Goal: Information Seeking & Learning: Learn about a topic

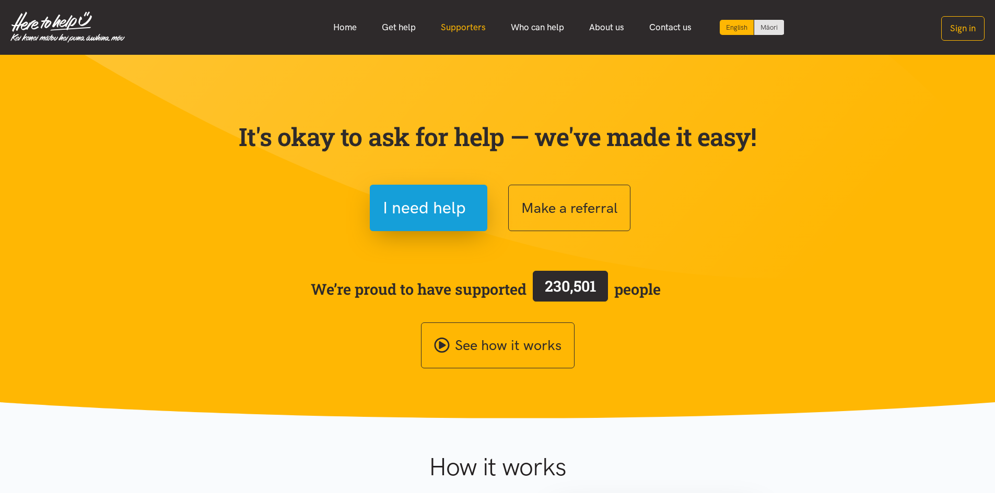
click at [459, 25] on link "Supporters" at bounding box center [463, 27] width 70 height 22
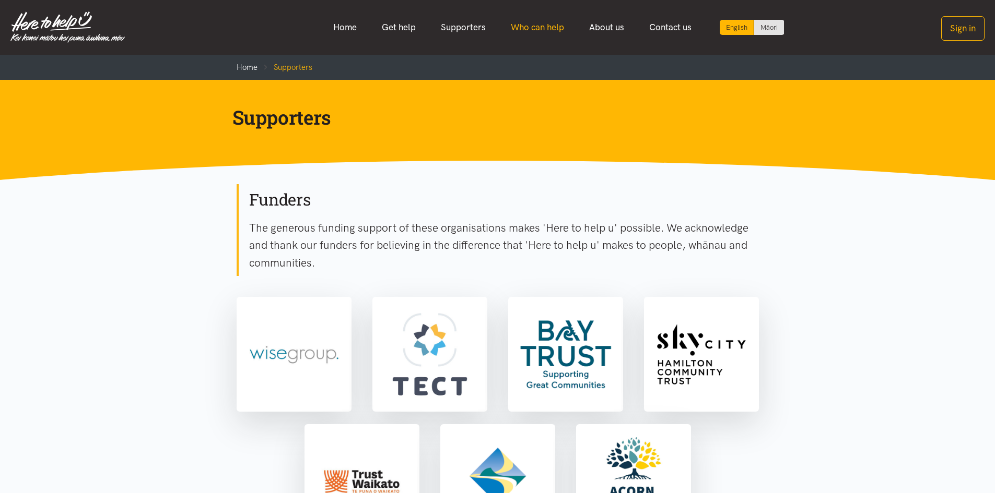
click at [540, 36] on link "Who can help" at bounding box center [537, 27] width 78 height 22
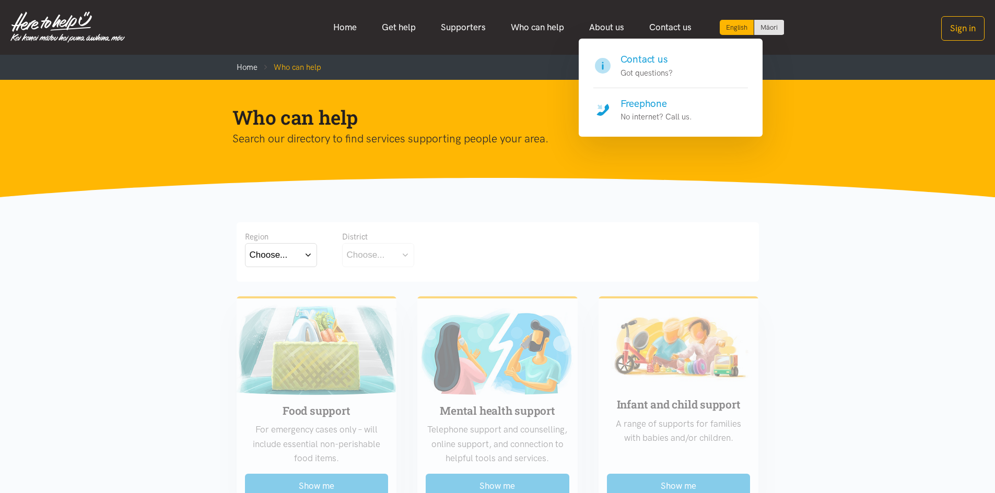
click at [650, 58] on h4 "Contact us" at bounding box center [646, 59] width 52 height 15
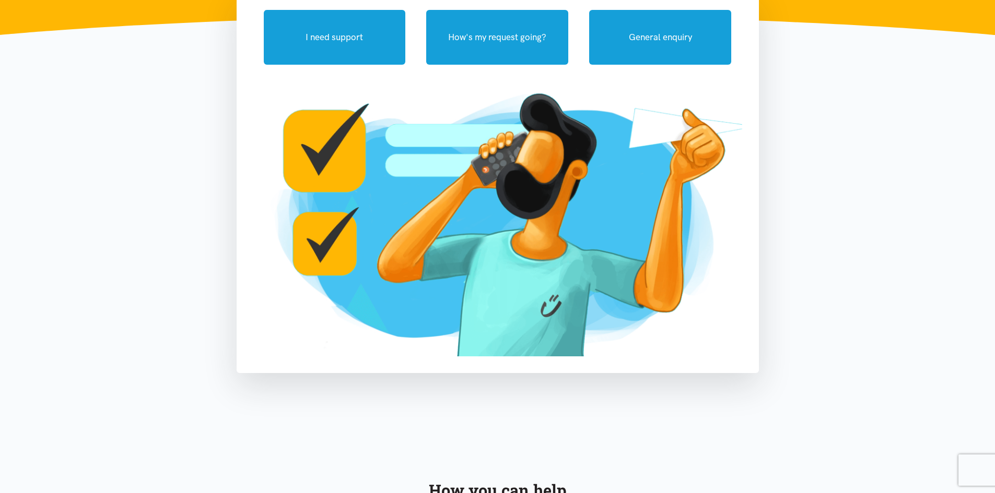
scroll to position [52, 0]
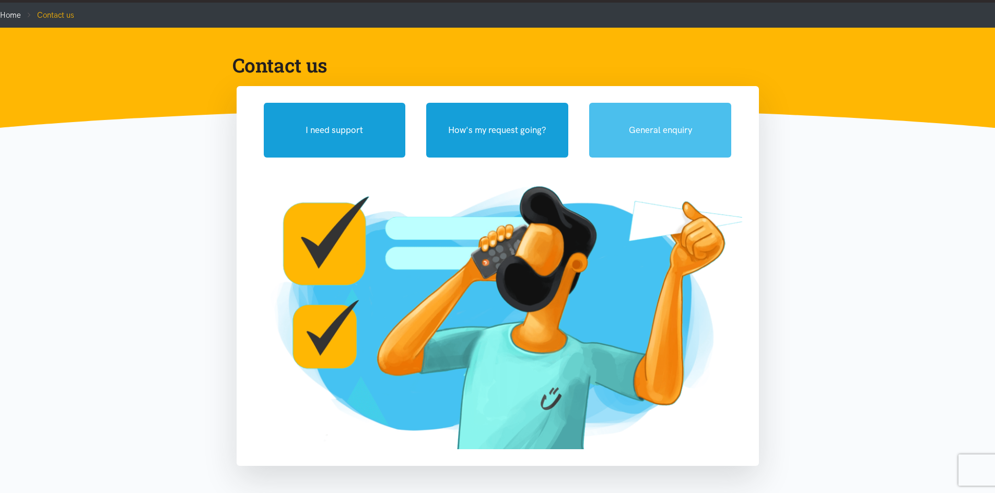
click at [665, 141] on button "General enquiry" at bounding box center [660, 130] width 142 height 55
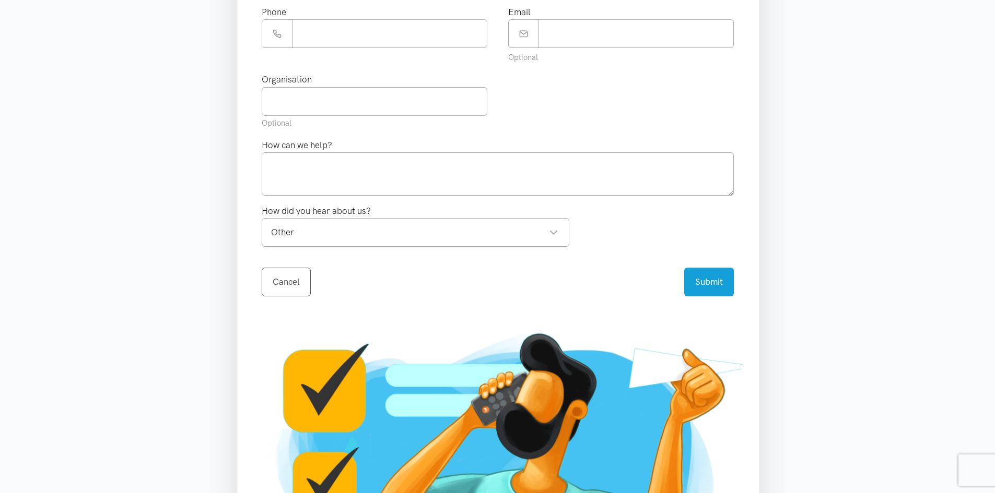
scroll to position [0, 0]
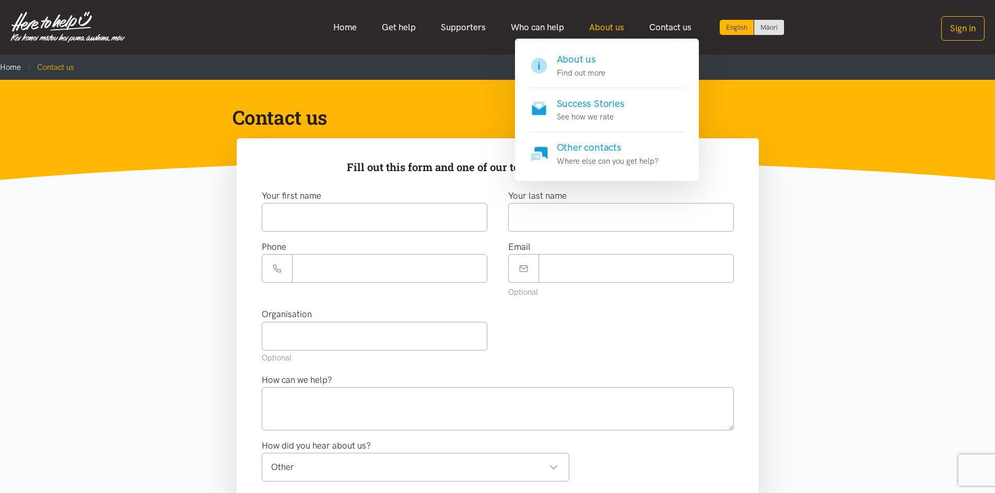
click at [622, 34] on link "About us" at bounding box center [606, 27] width 60 height 22
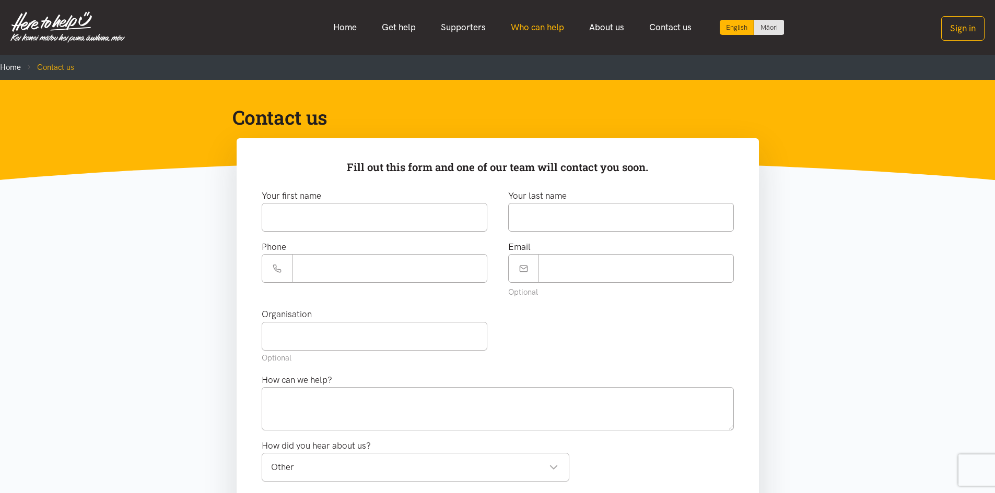
click at [537, 30] on link "Who can help" at bounding box center [537, 27] width 78 height 22
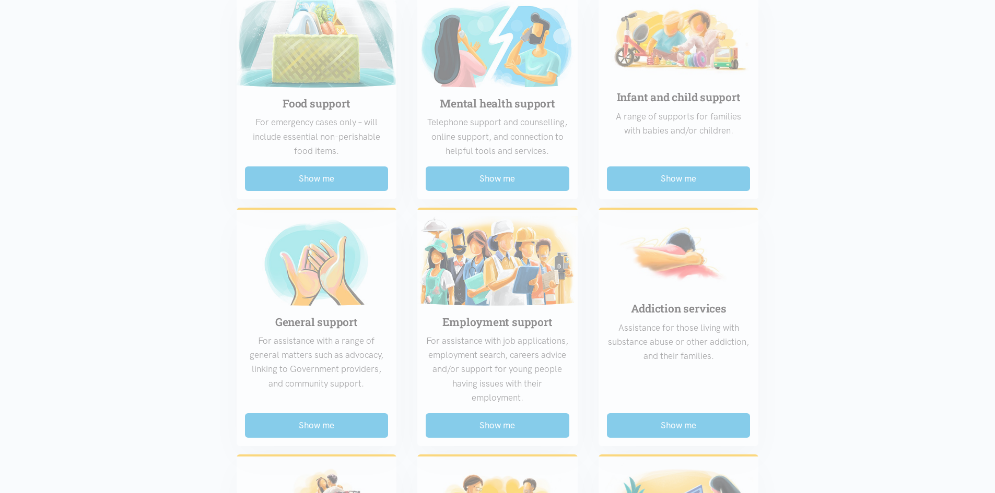
scroll to position [209, 0]
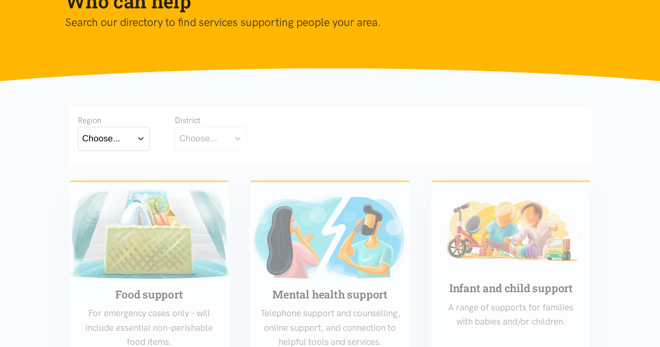
scroll to position [113, 0]
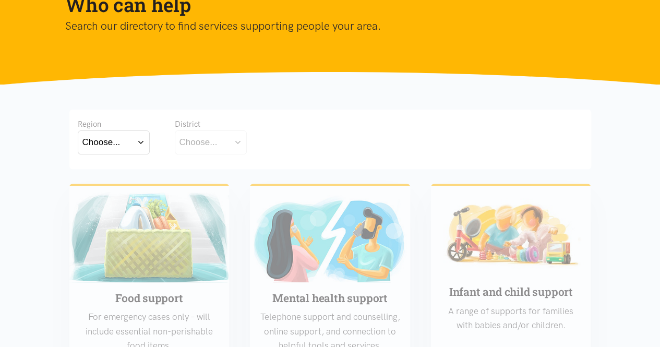
click at [524, 126] on div "Region Choose... Bay of Plenty Waikato District Choose..." at bounding box center [330, 137] width 505 height 39
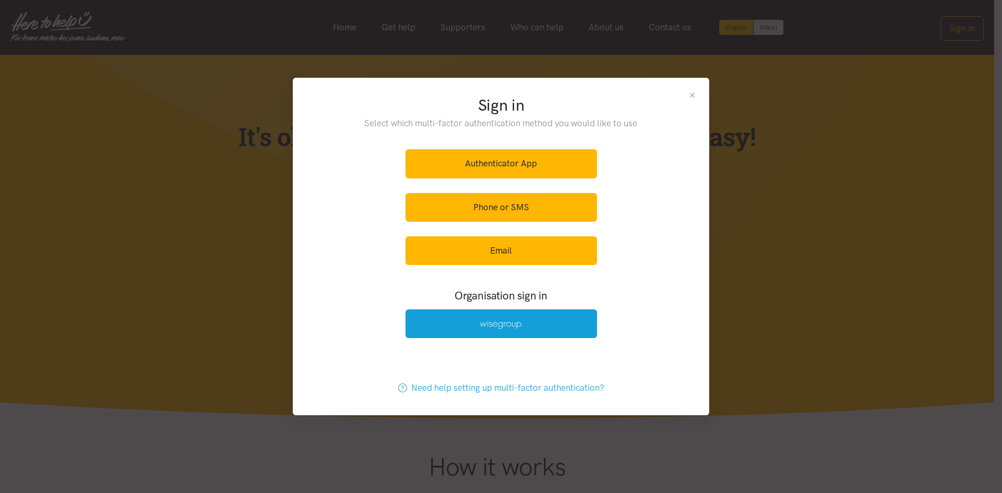
click at [693, 94] on button "Close" at bounding box center [692, 94] width 9 height 9
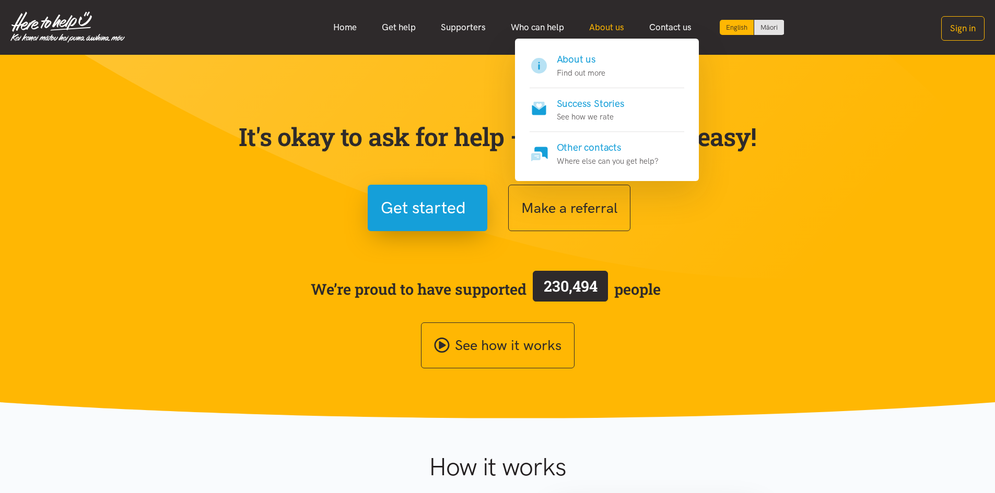
click at [617, 26] on link "About us" at bounding box center [606, 27] width 60 height 22
click at [605, 66] on link "About us Find out more" at bounding box center [606, 70] width 155 height 36
